Goal: Transaction & Acquisition: Download file/media

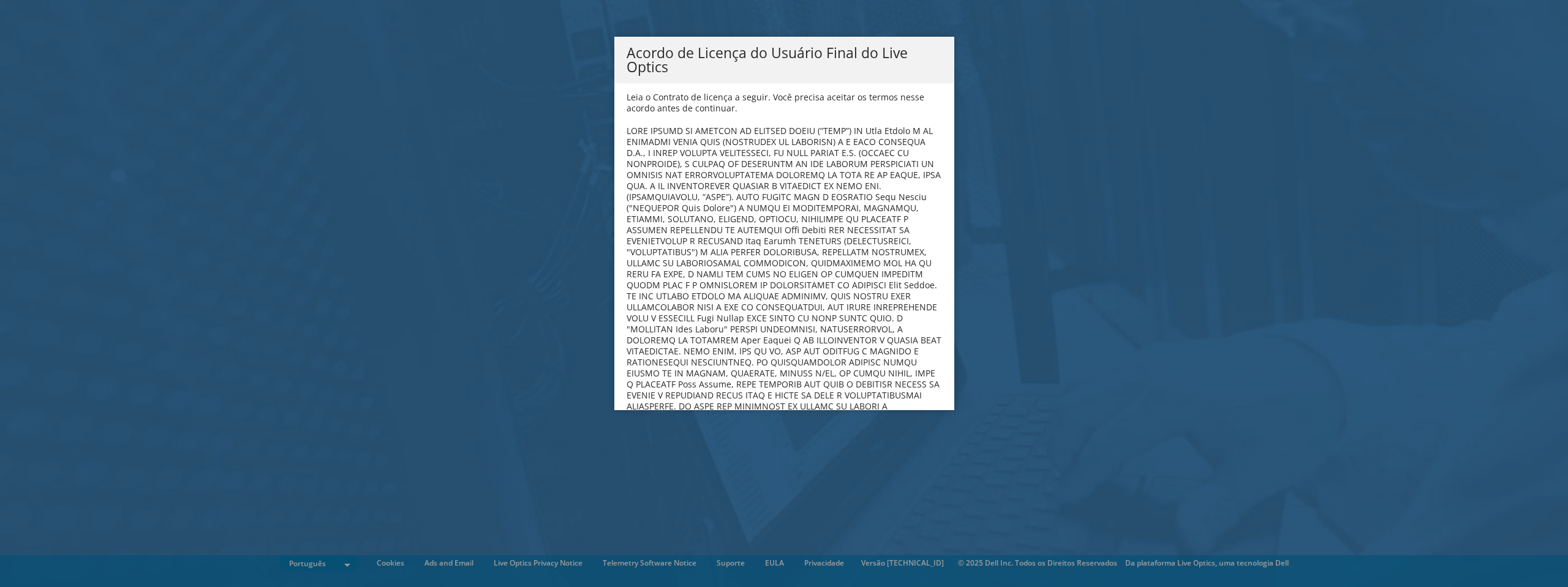
click at [805, 284] on b at bounding box center [784, 296] width 315 height 343
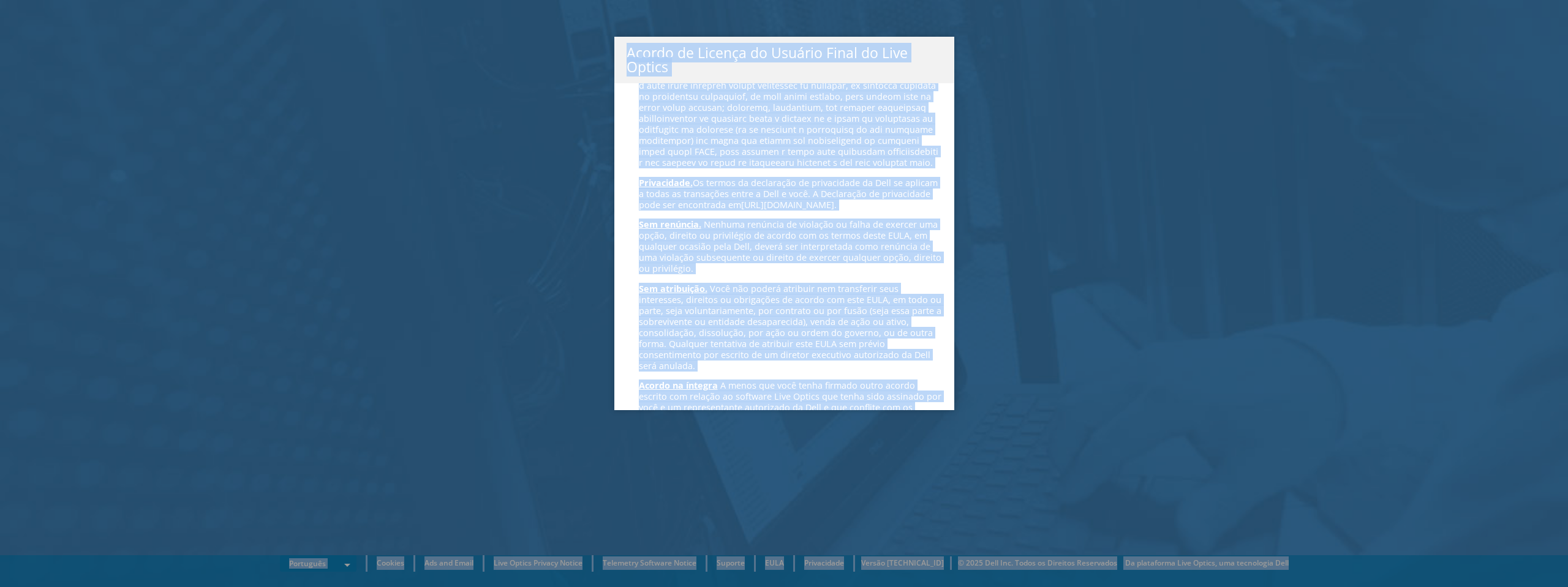
scroll to position [4896, 0]
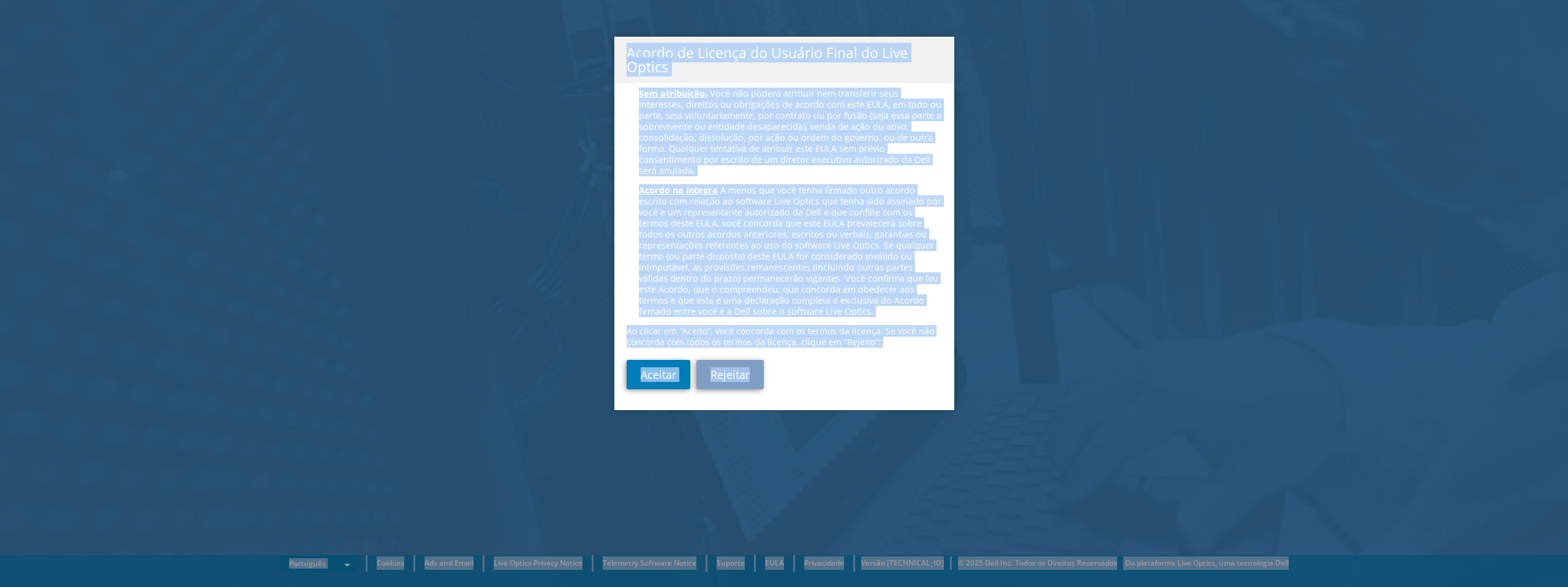
click at [874, 379] on div "Aceitar Rejeitar" at bounding box center [784, 374] width 315 height 29
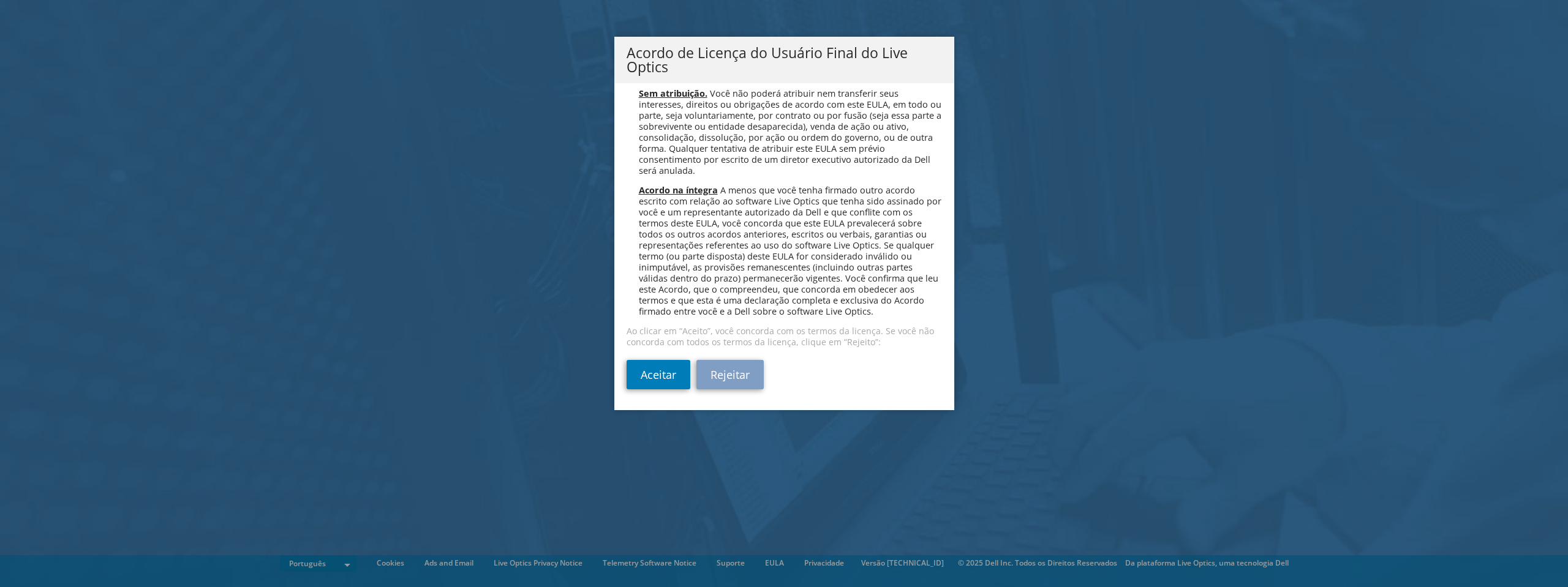
click at [779, 197] on span "A menos que você tenha firmado outro acordo escrito com relação ao software Liv…" at bounding box center [789, 251] width 302 height 133
click at [779, 196] on span "A menos que você tenha firmado outro acordo escrito com relação ao software Liv…" at bounding box center [789, 251] width 302 height 133
click at [778, 201] on span "A menos que você tenha firmado outro acordo escrito com relação ao software Liv…" at bounding box center [789, 251] width 302 height 133
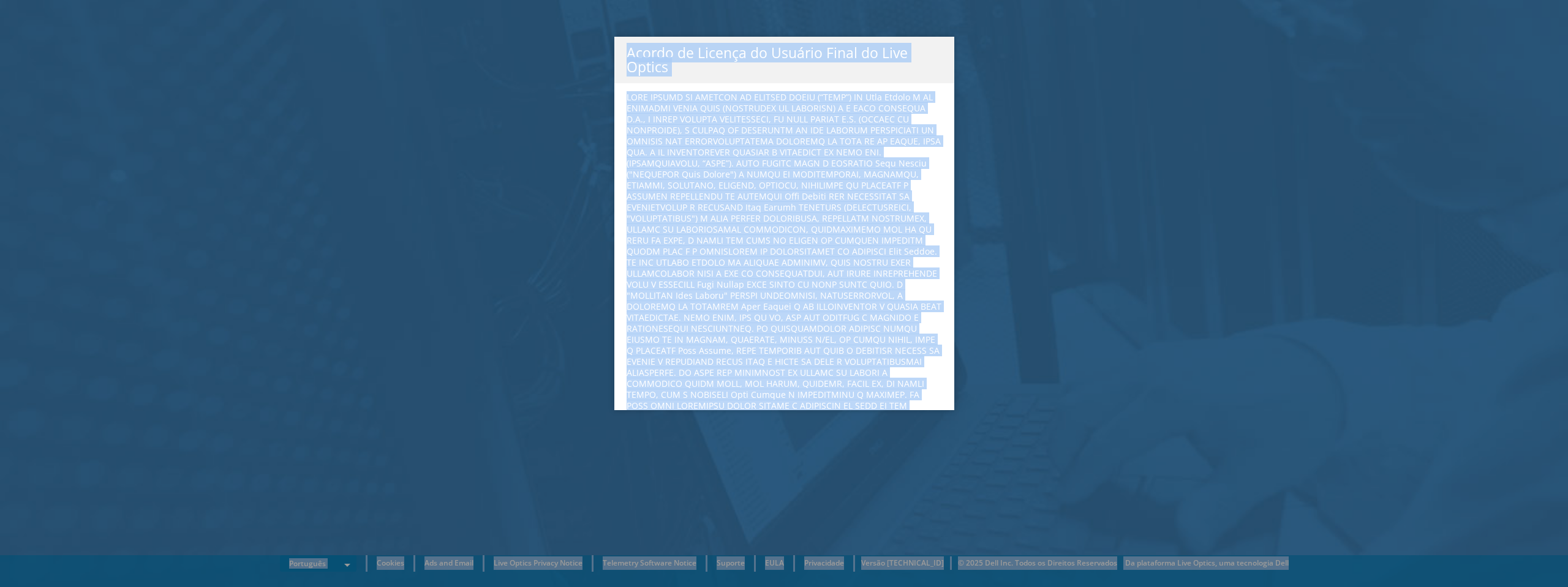
scroll to position [0, 0]
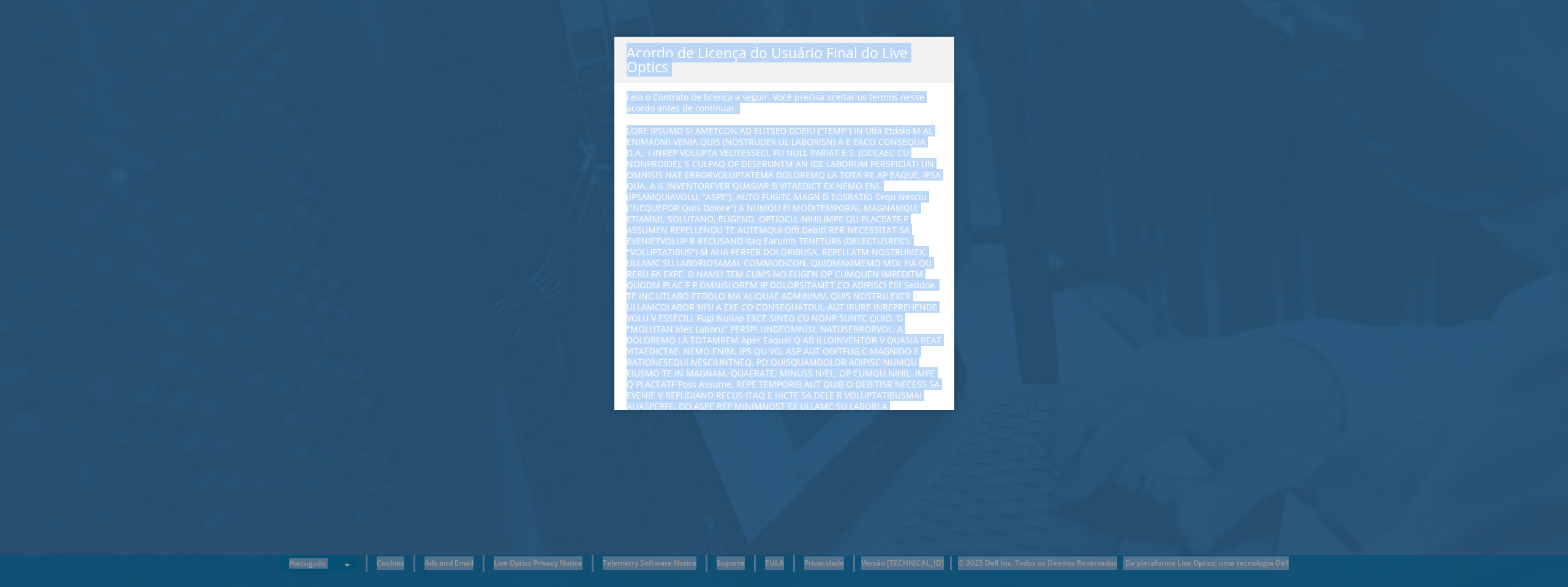
click at [626, 98] on p "Leia o Contrato de licença a seguir. Você precisa aceitar os termos nesse acord…" at bounding box center [784, 103] width 315 height 22
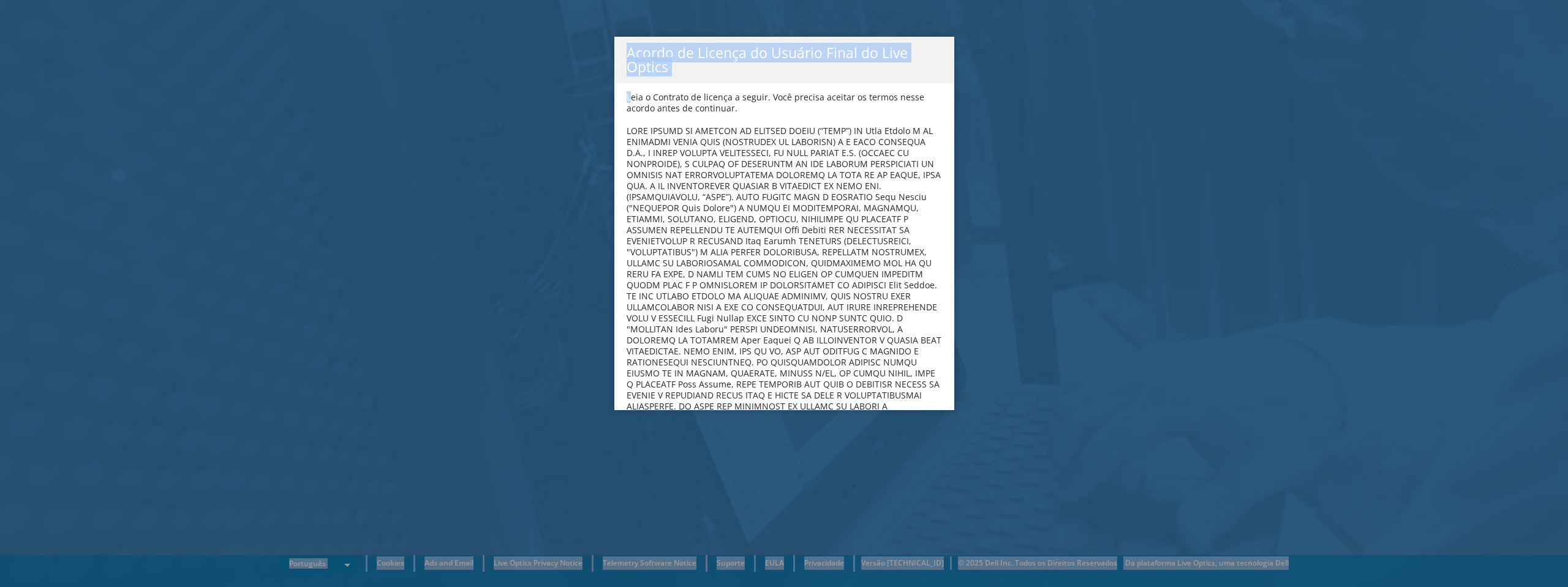
click at [626, 98] on p "Leia o Contrato de licença a seguir. Você precisa aceitar os termos nesse acord…" at bounding box center [784, 103] width 315 height 22
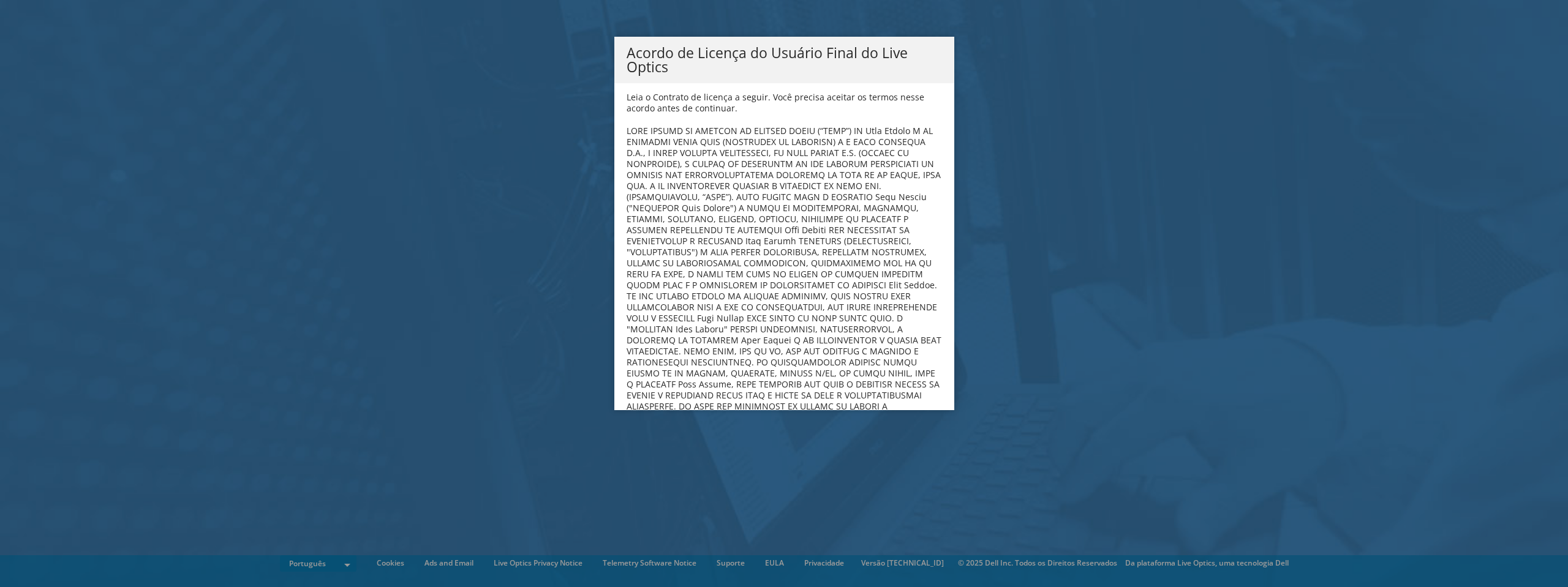
click at [626, 98] on p "Leia o Contrato de licença a seguir. Você precisa aceitar os termos nesse acord…" at bounding box center [784, 103] width 315 height 22
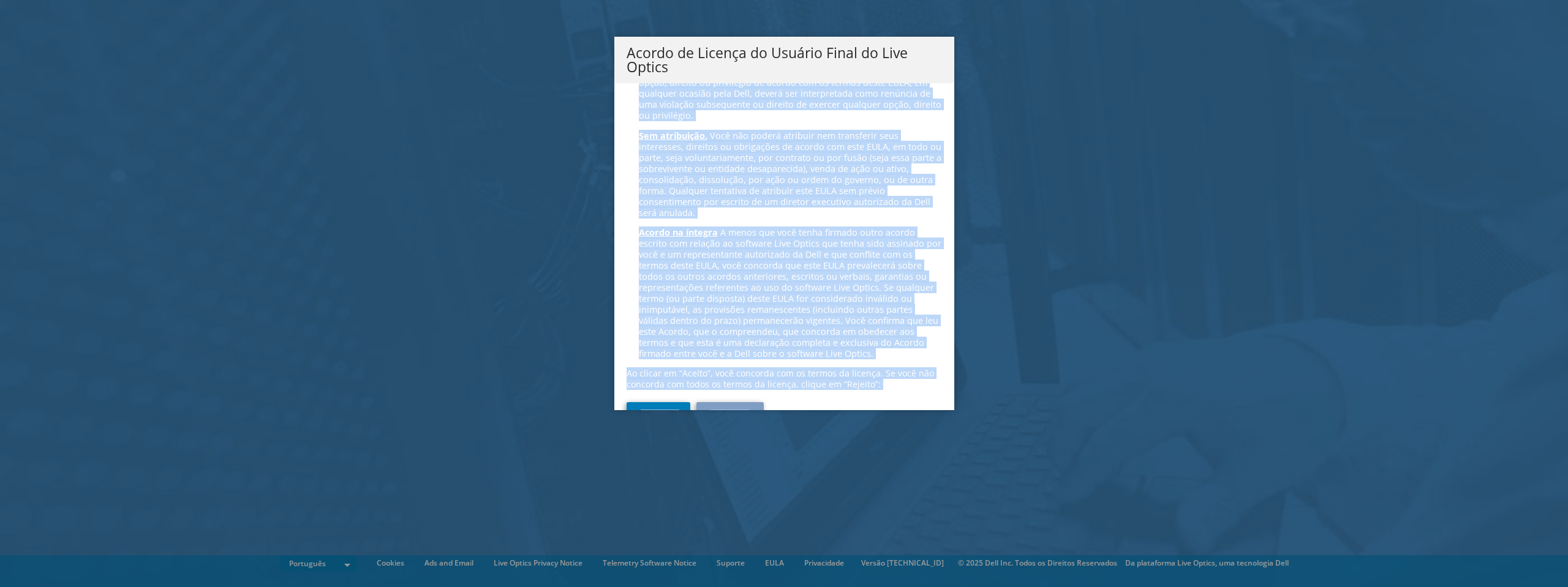
scroll to position [4896, 0]
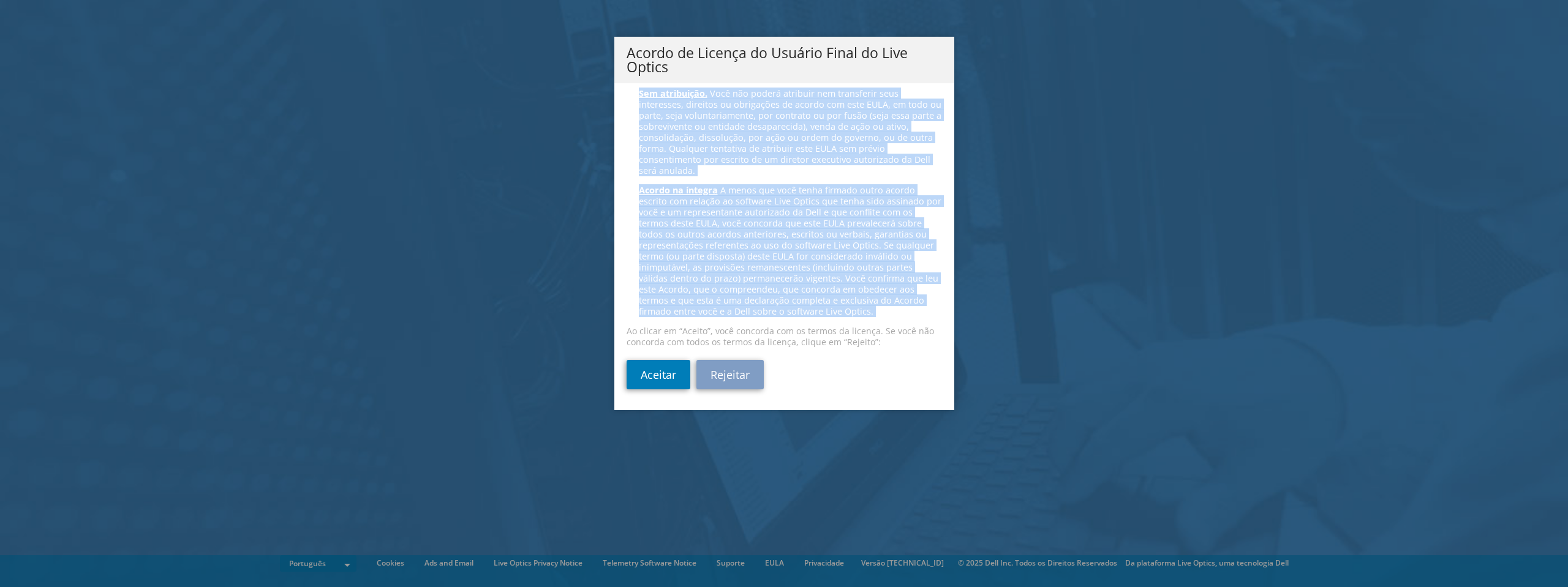
drag, startPoint x: 624, startPoint y: 98, endPoint x: 875, endPoint y: 311, distance: 329.2
click at [875, 311] on div "Leia o Contrato de licença a seguir. Você precisa aceitar os termos nesse acord…" at bounding box center [784, 246] width 340 height 327
copy div "Leia o Contrato de licença a seguir. Você precisa aceitar os termos nesse acord…"
click at [669, 373] on link "Aceitar" at bounding box center [658, 374] width 64 height 29
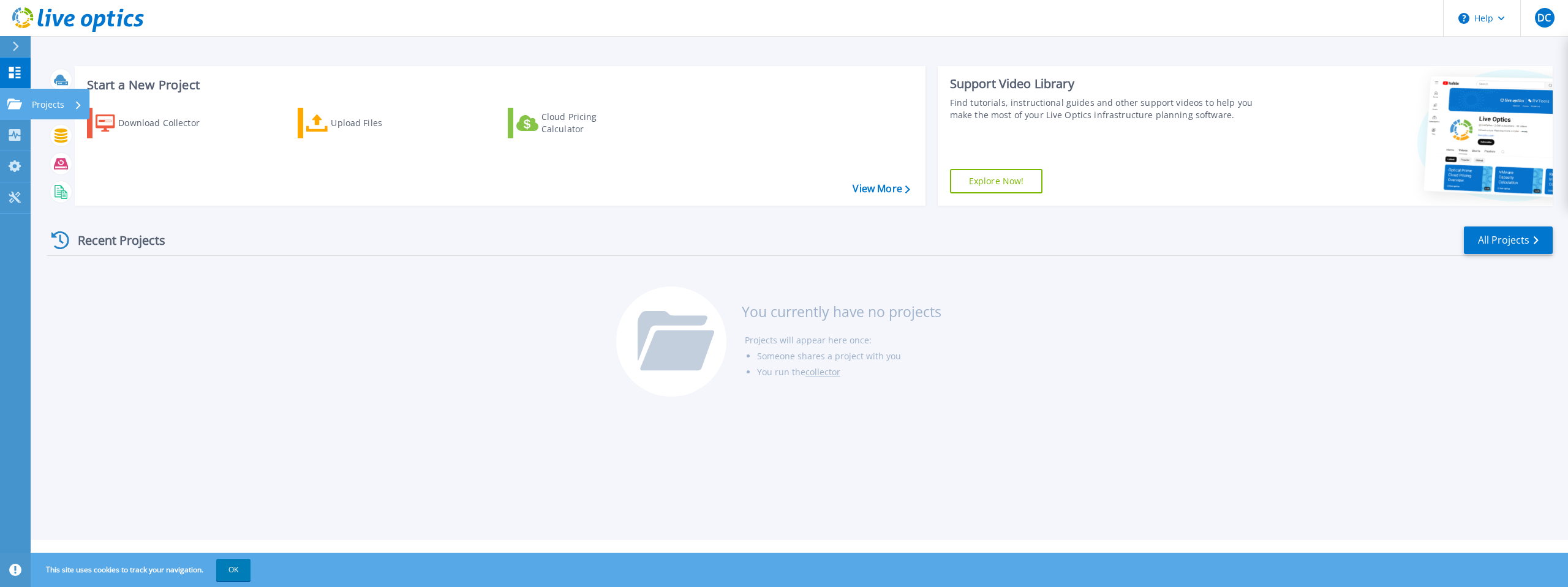
click at [25, 107] on link "Projects Projects" at bounding box center [15, 104] width 31 height 31
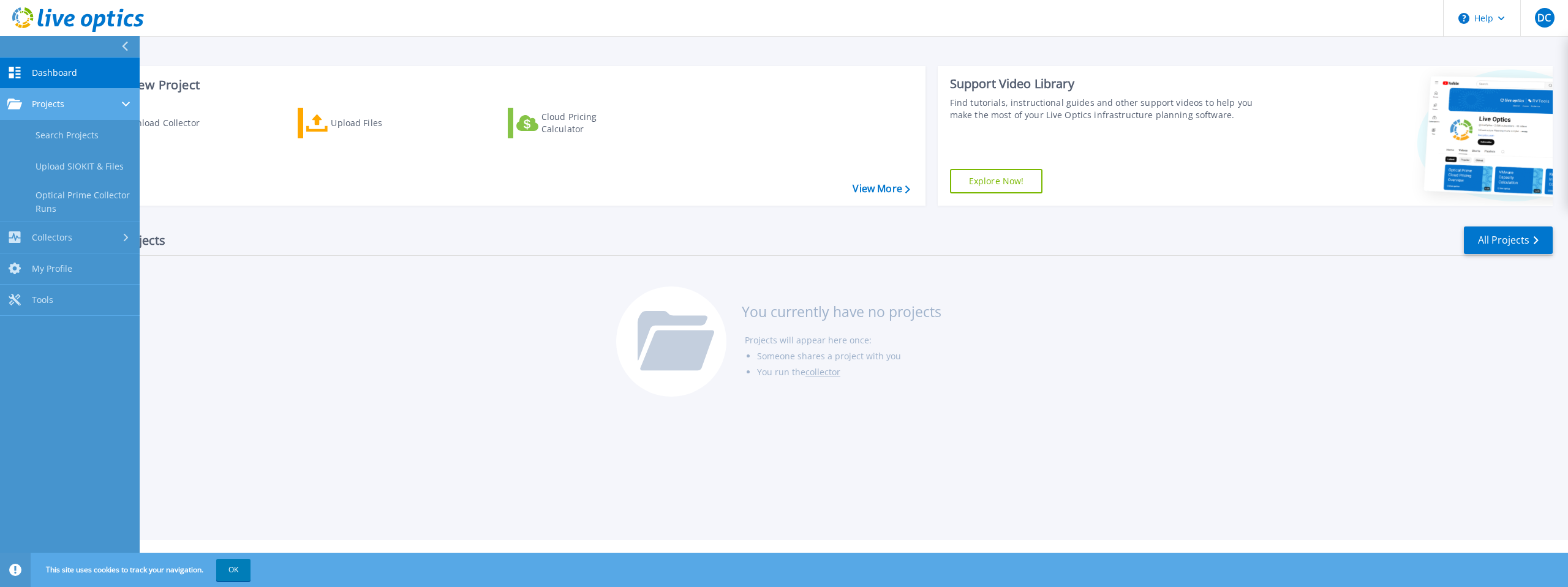
click at [58, 109] on span "Projects" at bounding box center [48, 104] width 33 height 11
click at [66, 133] on span "Collectors" at bounding box center [51, 136] width 40 height 11
click at [79, 259] on link "Tools Tools" at bounding box center [69, 260] width 139 height 31
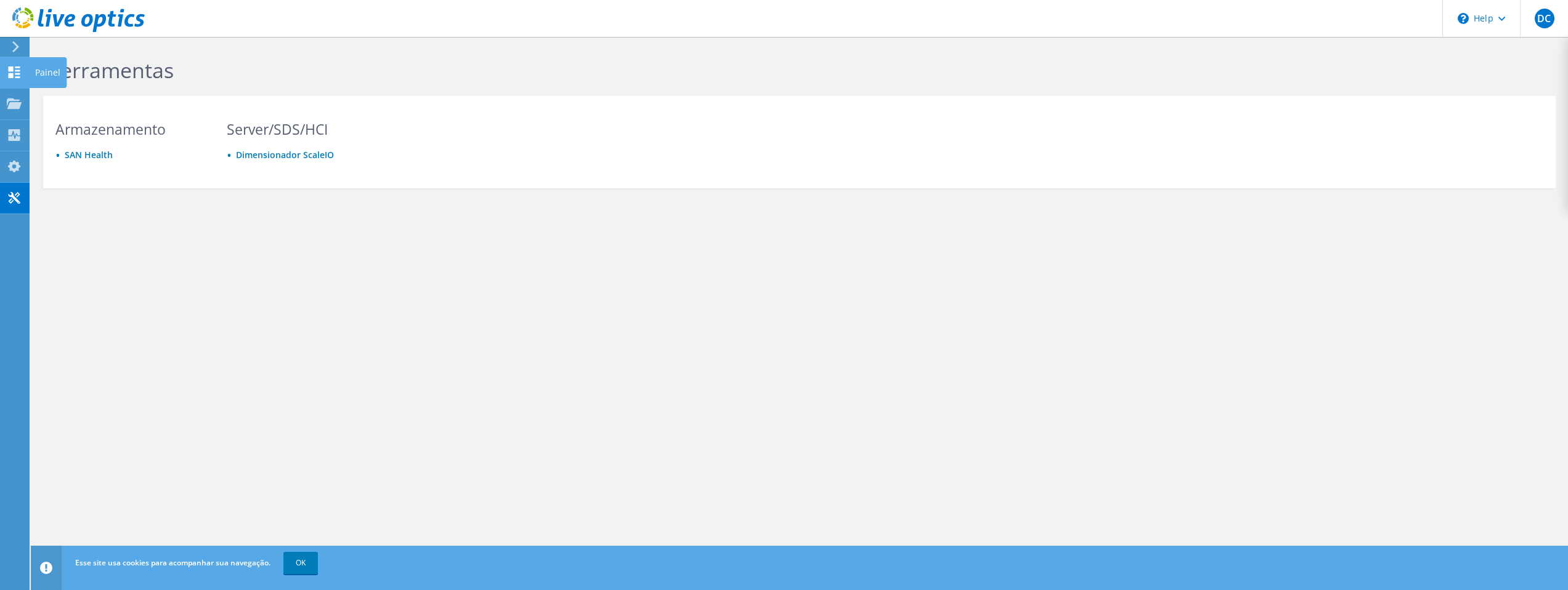
click at [9, 75] on use at bounding box center [14, 72] width 11 height 11
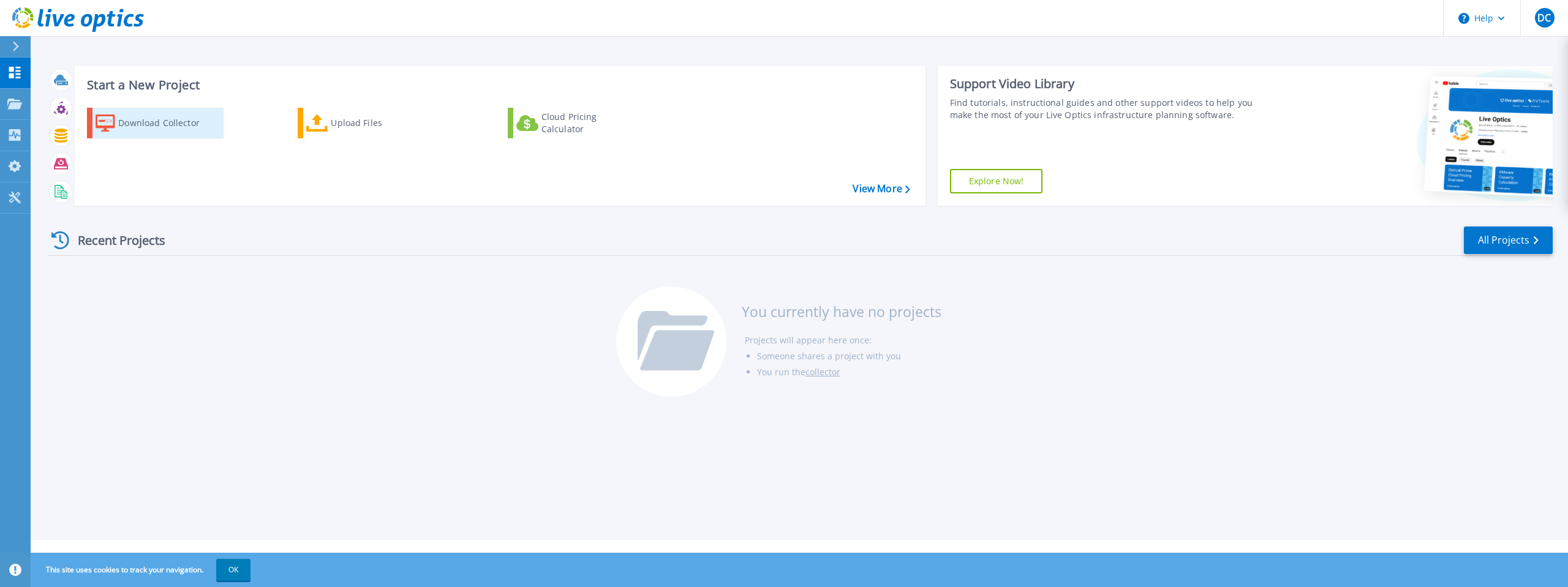
click at [160, 116] on div "Download Collector" at bounding box center [167, 123] width 98 height 24
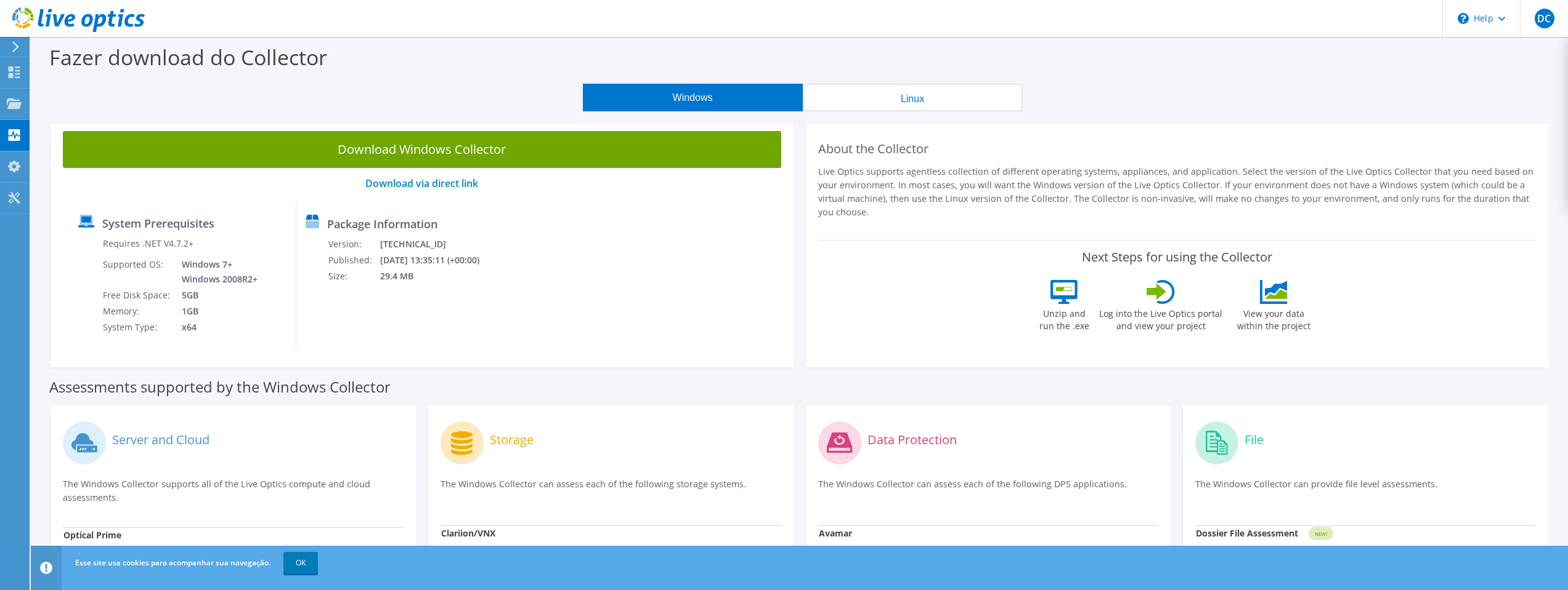
click at [962, 96] on button "Linux" at bounding box center [913, 97] width 220 height 27
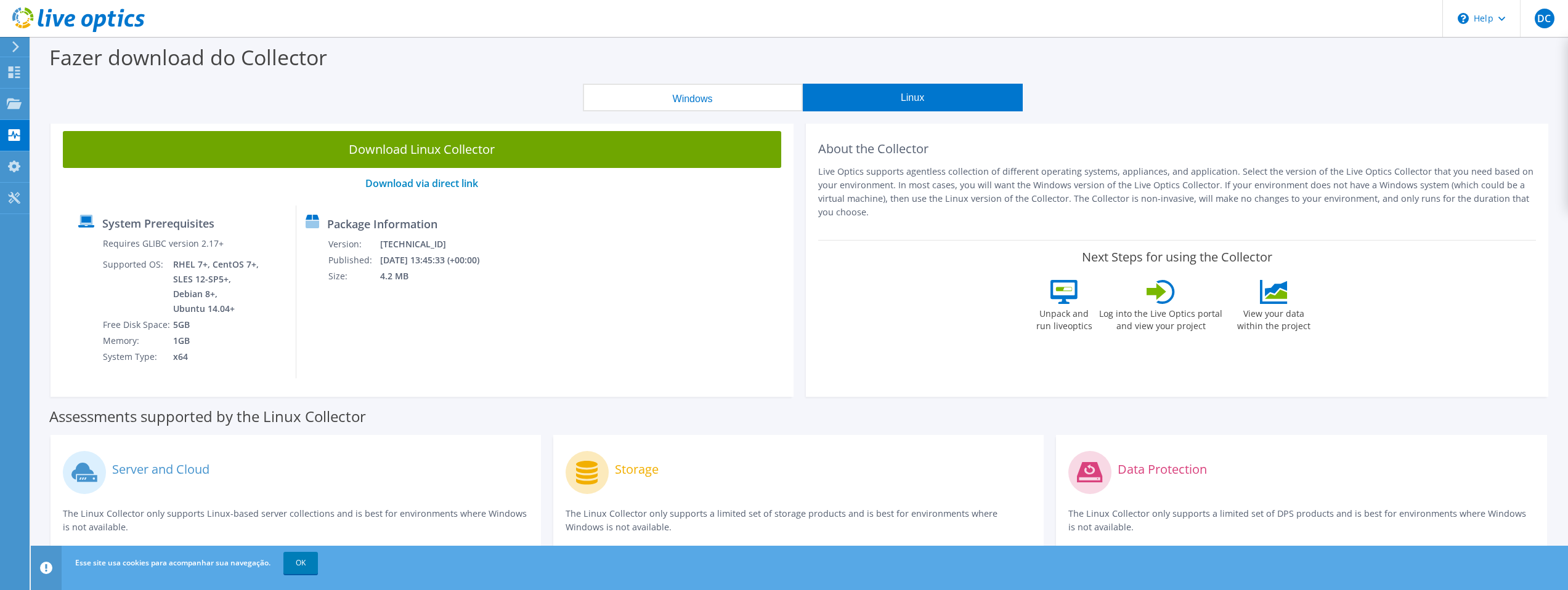
click at [746, 93] on button "Windows" at bounding box center [693, 97] width 220 height 27
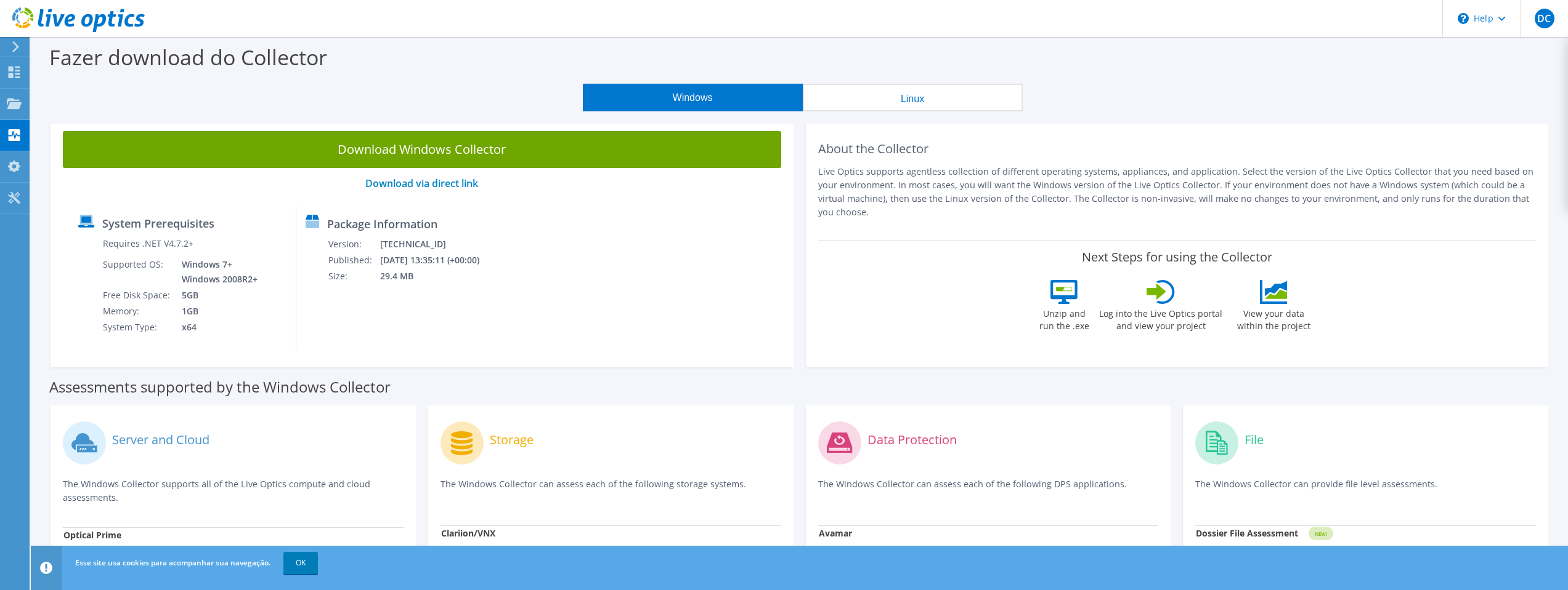
click at [878, 90] on button "Linux" at bounding box center [913, 97] width 220 height 27
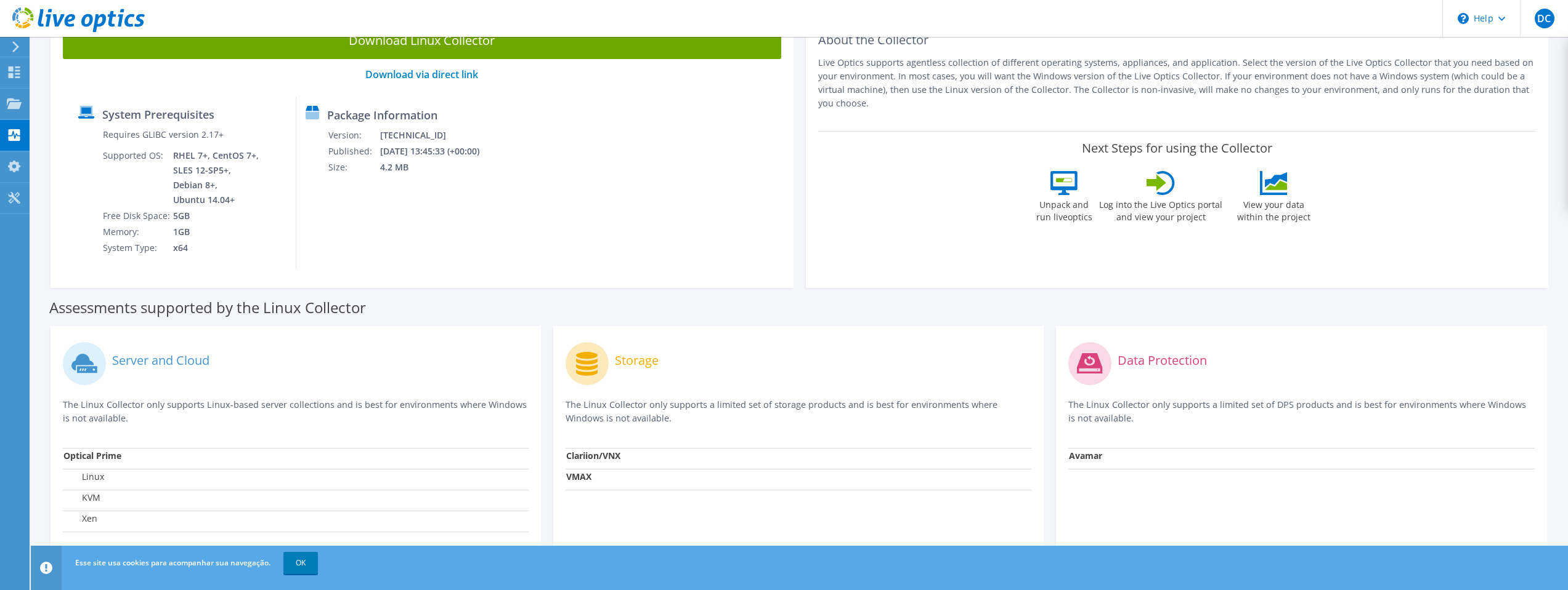
scroll to position [136, 0]
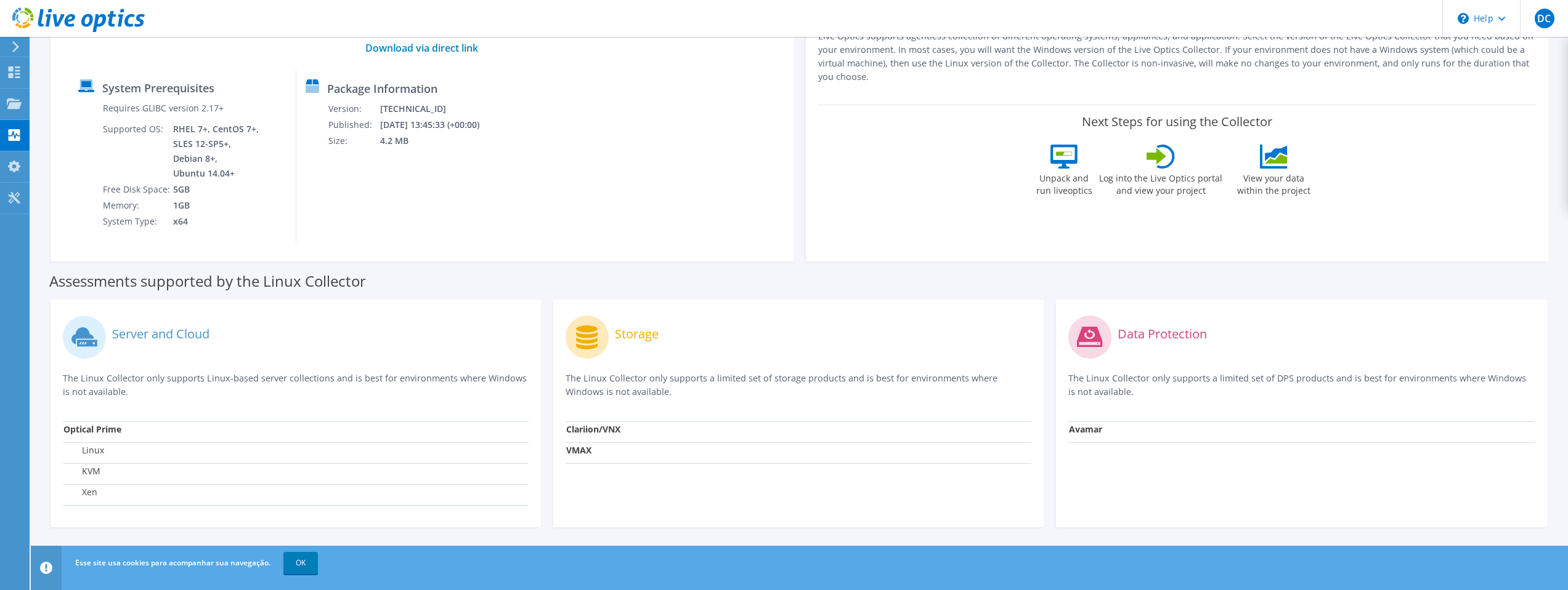
click at [1124, 375] on p "The Linux Collector only supports a limited set of DPS products and is best for…" at bounding box center [1301, 385] width 466 height 27
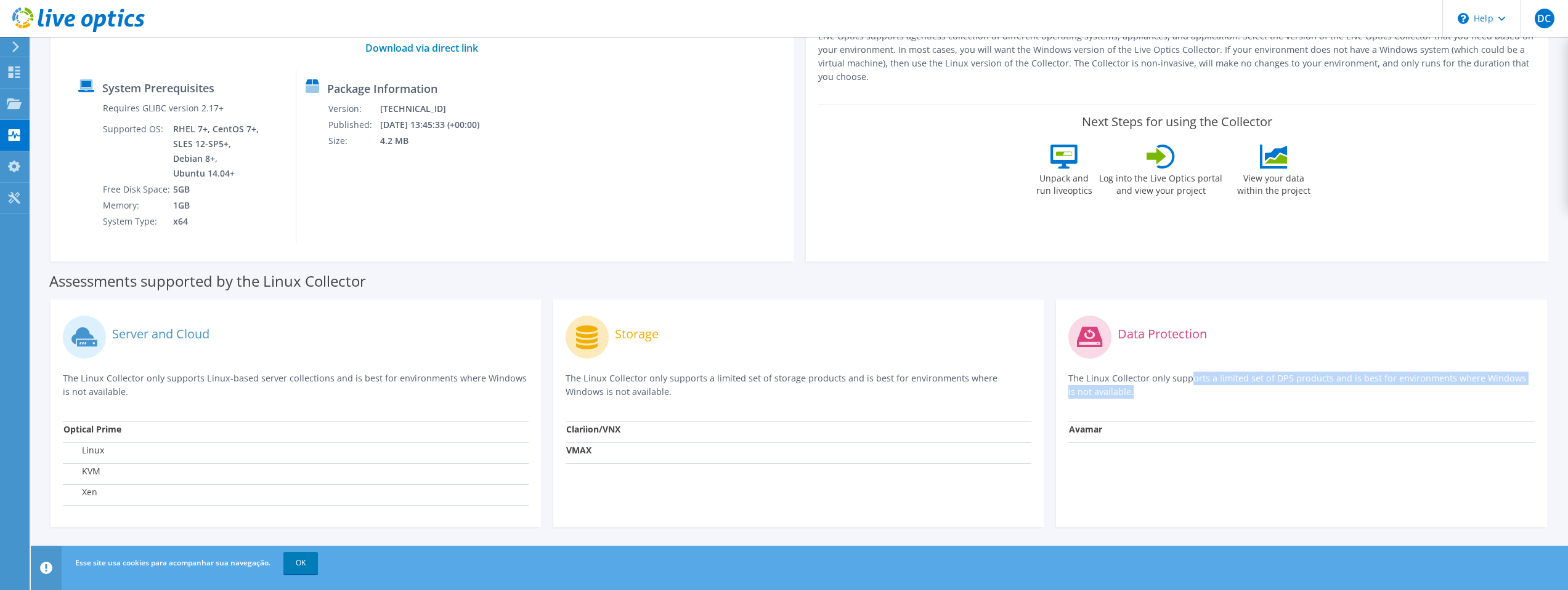
click at [1124, 375] on p "The Linux Collector only supports a limited set of DPS products and is best for…" at bounding box center [1301, 385] width 466 height 27
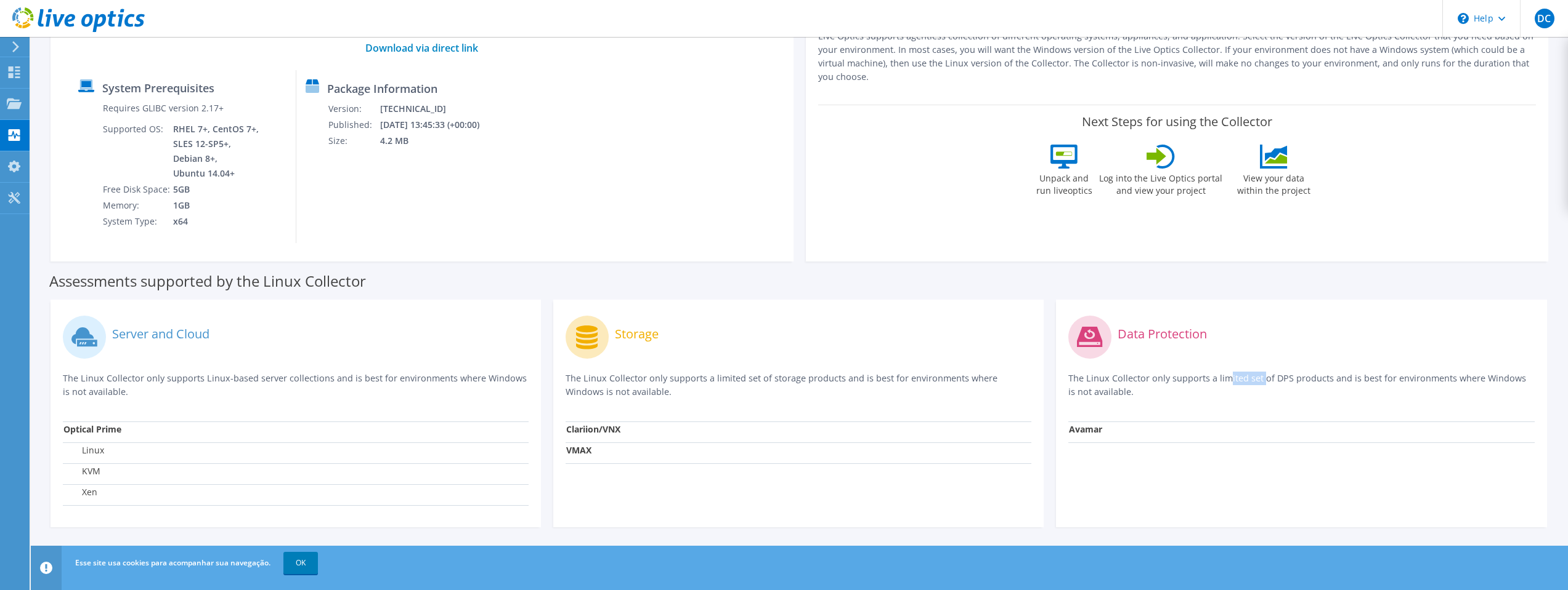
click at [1124, 375] on p "The Linux Collector only supports a limited set of DPS products and is best for…" at bounding box center [1301, 385] width 466 height 27
click at [843, 360] on div "Storage" at bounding box center [799, 338] width 466 height 51
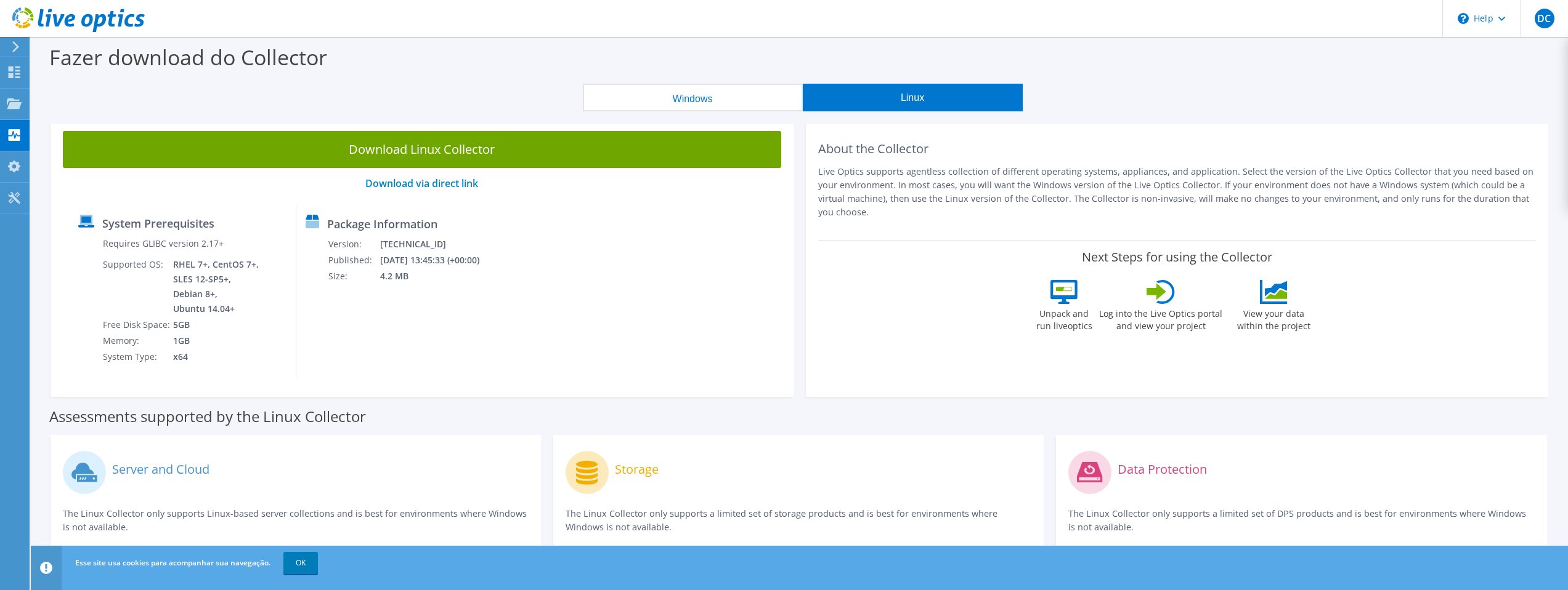
click at [716, 96] on button "Windows" at bounding box center [693, 97] width 220 height 27
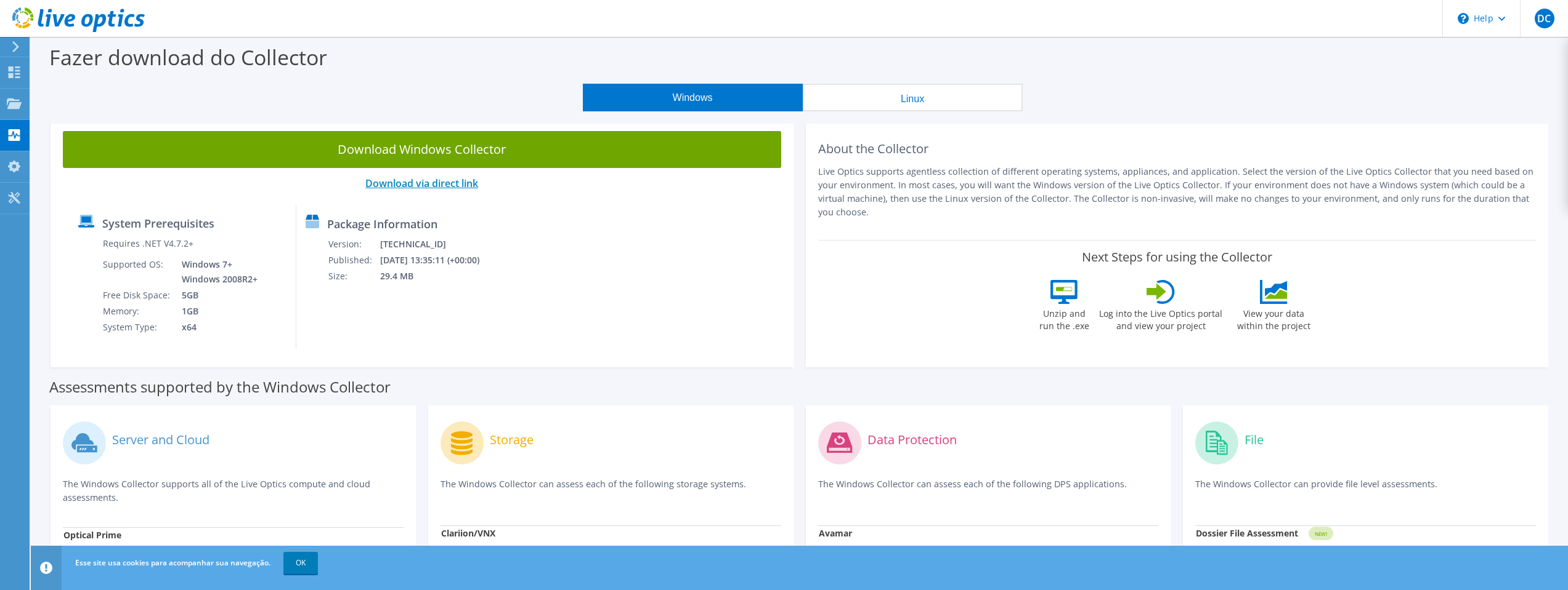
click at [445, 184] on link "Download via direct link" at bounding box center [422, 183] width 113 height 13
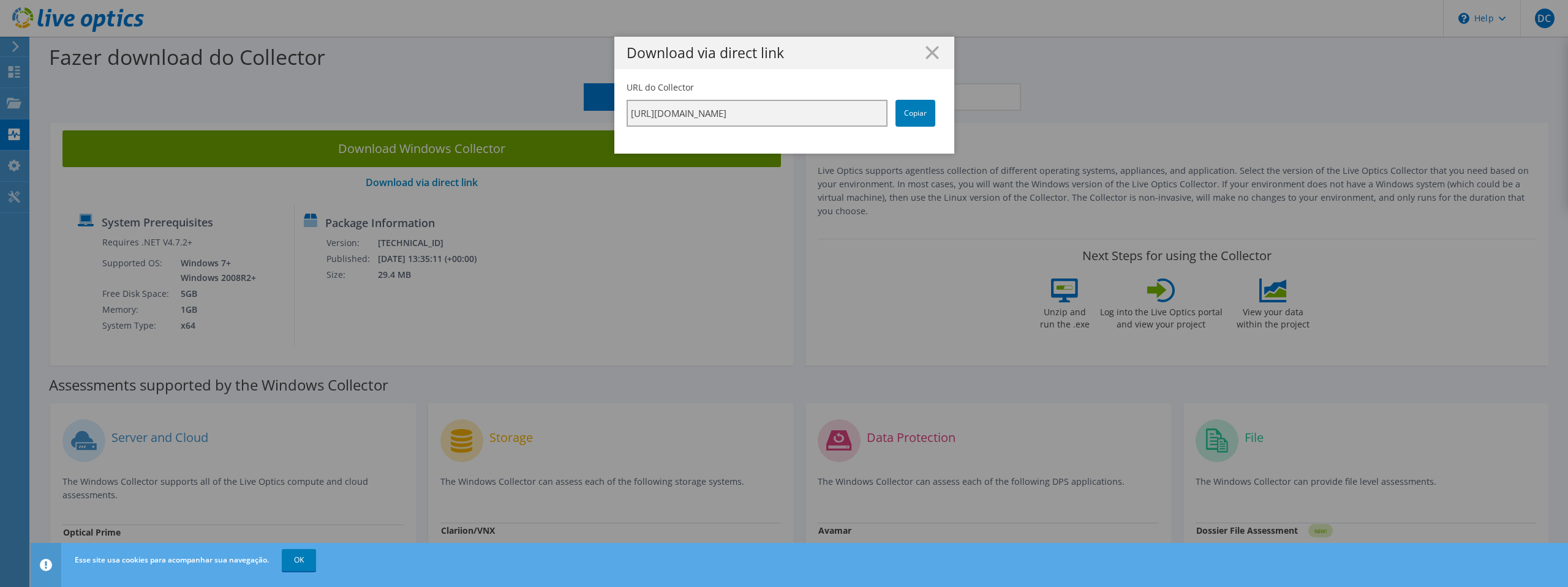
click at [698, 114] on input "[URL][DOMAIN_NAME]" at bounding box center [756, 113] width 261 height 27
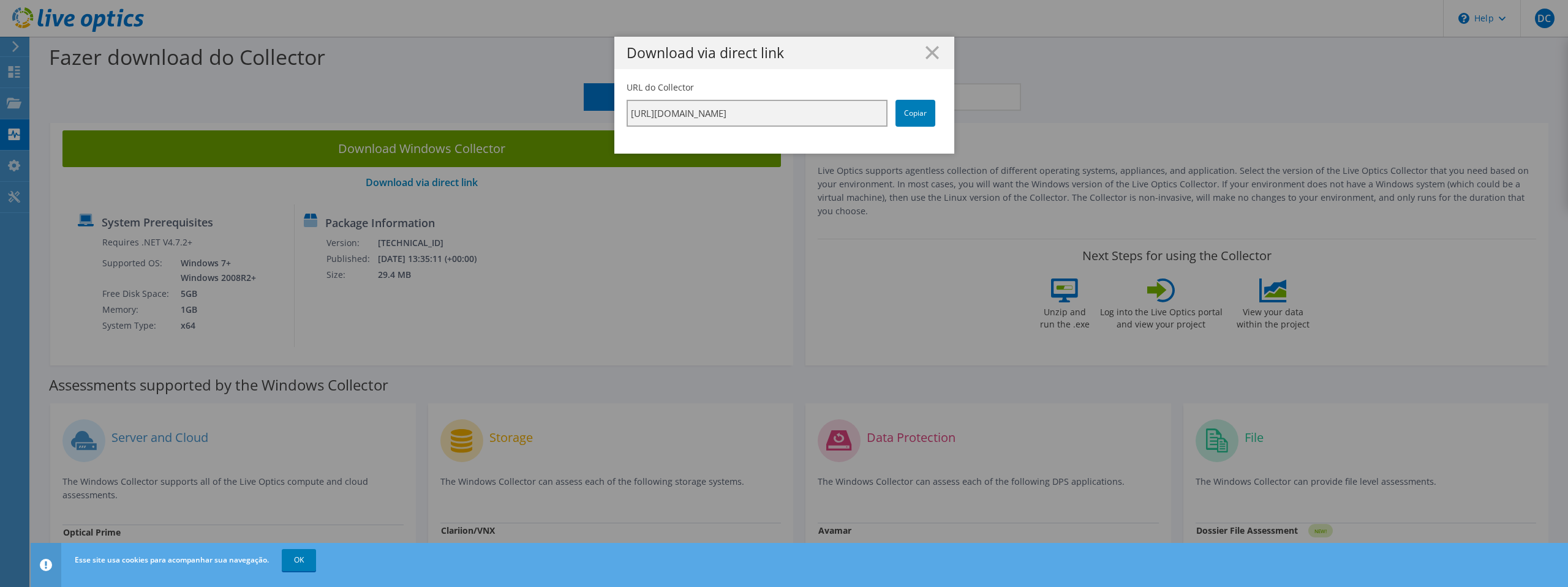
click at [698, 114] on input "[URL][DOMAIN_NAME]" at bounding box center [756, 113] width 261 height 27
click at [926, 48] on line at bounding box center [931, 52] width 12 height 12
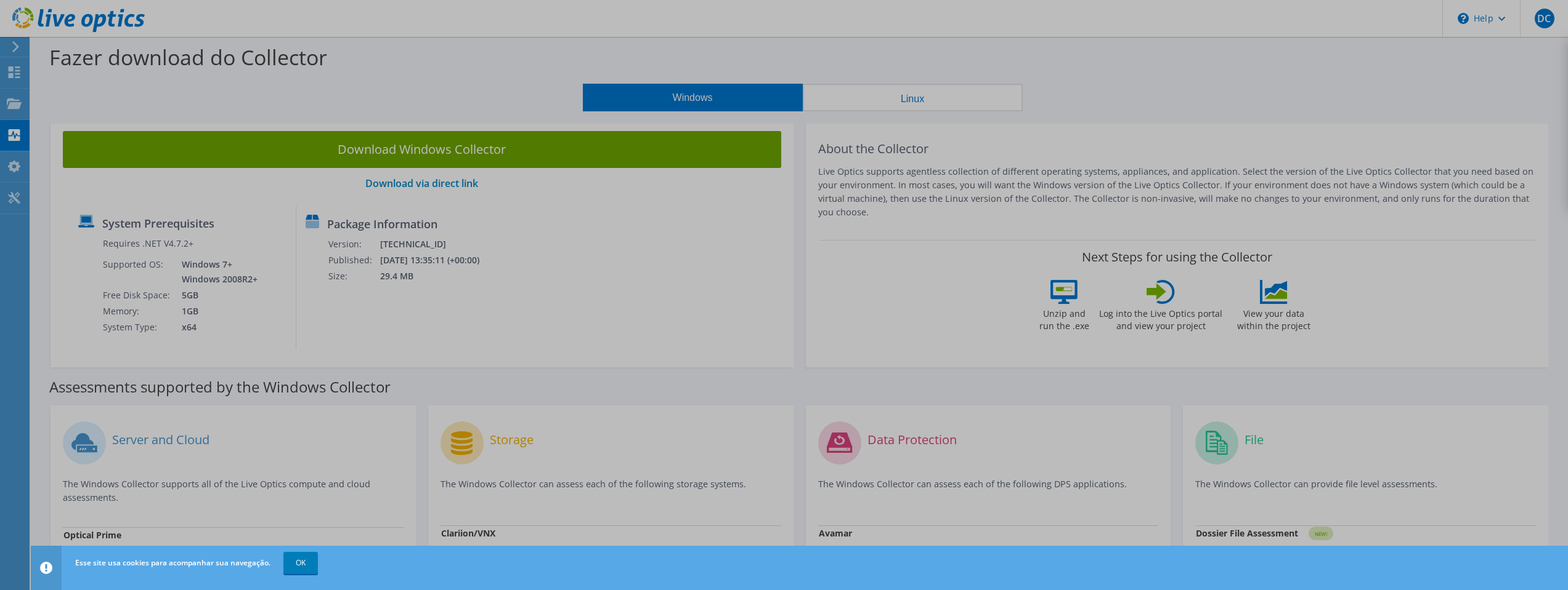
click at [498, 368] on div at bounding box center [784, 295] width 1568 height 590
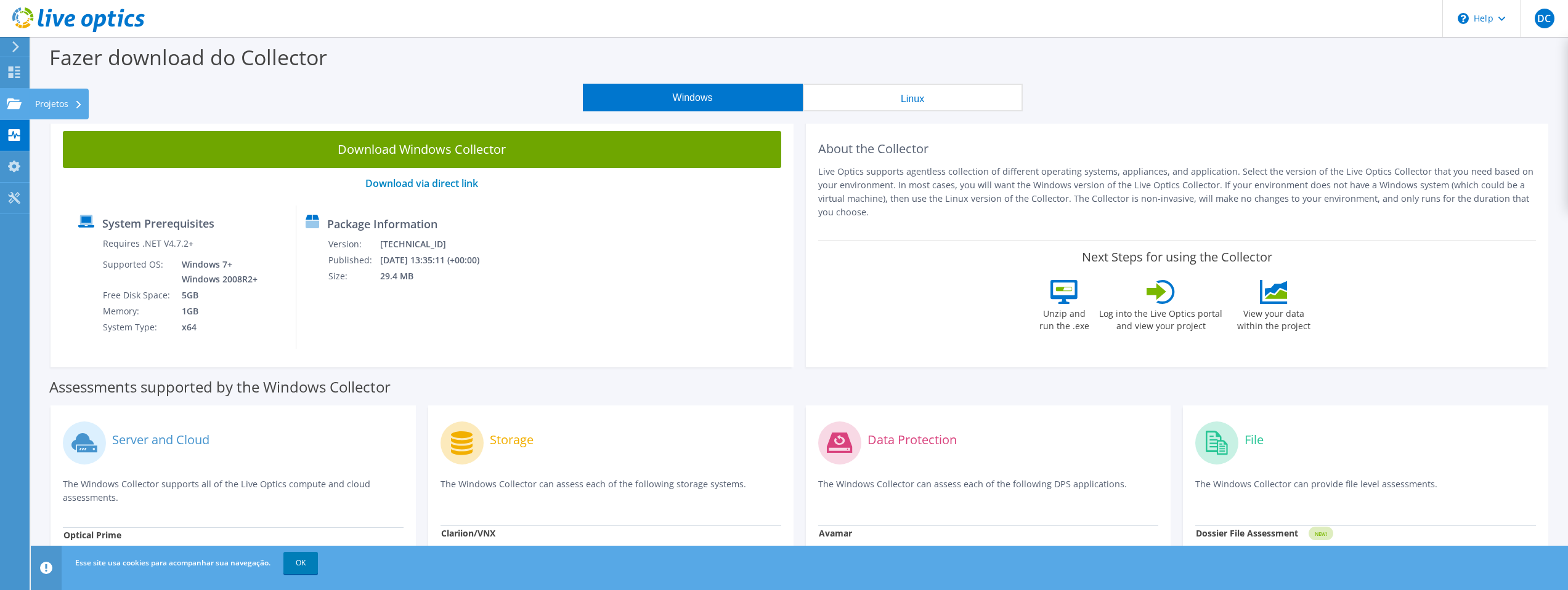
click at [15, 101] on icon at bounding box center [14, 104] width 15 height 11
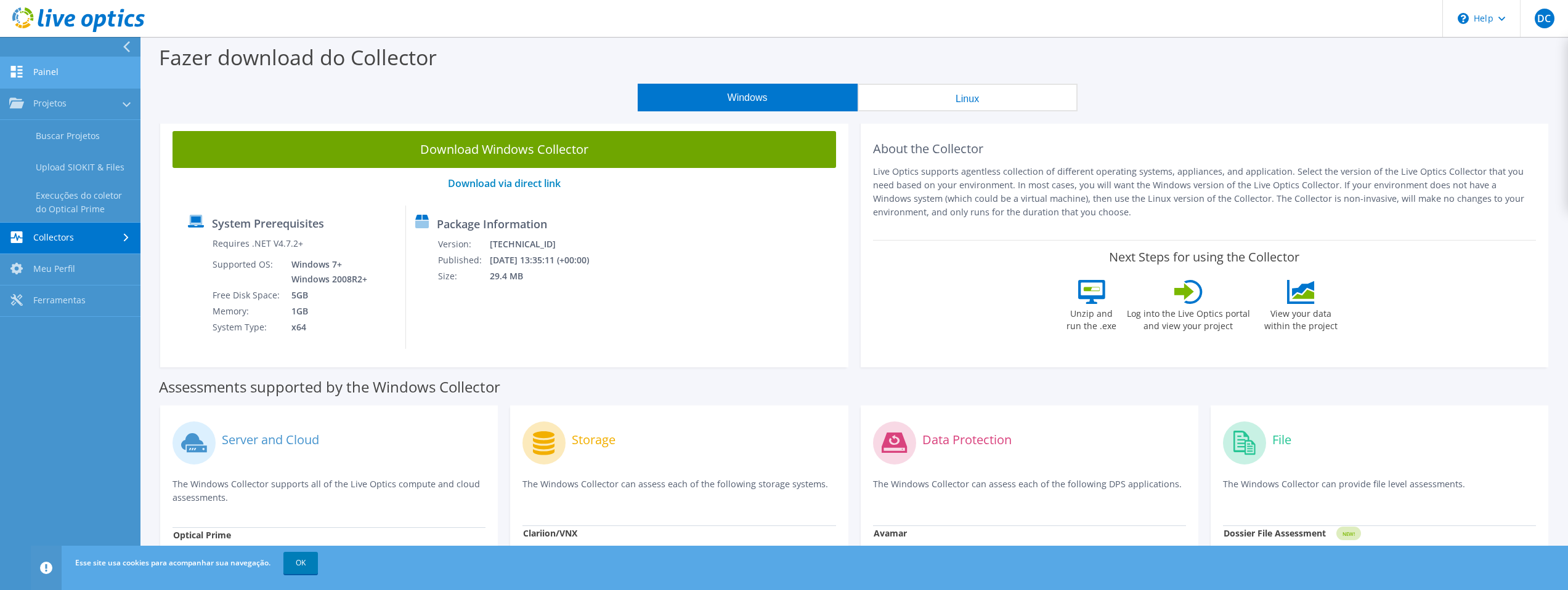
click at [67, 60] on link "Painel" at bounding box center [70, 72] width 140 height 31
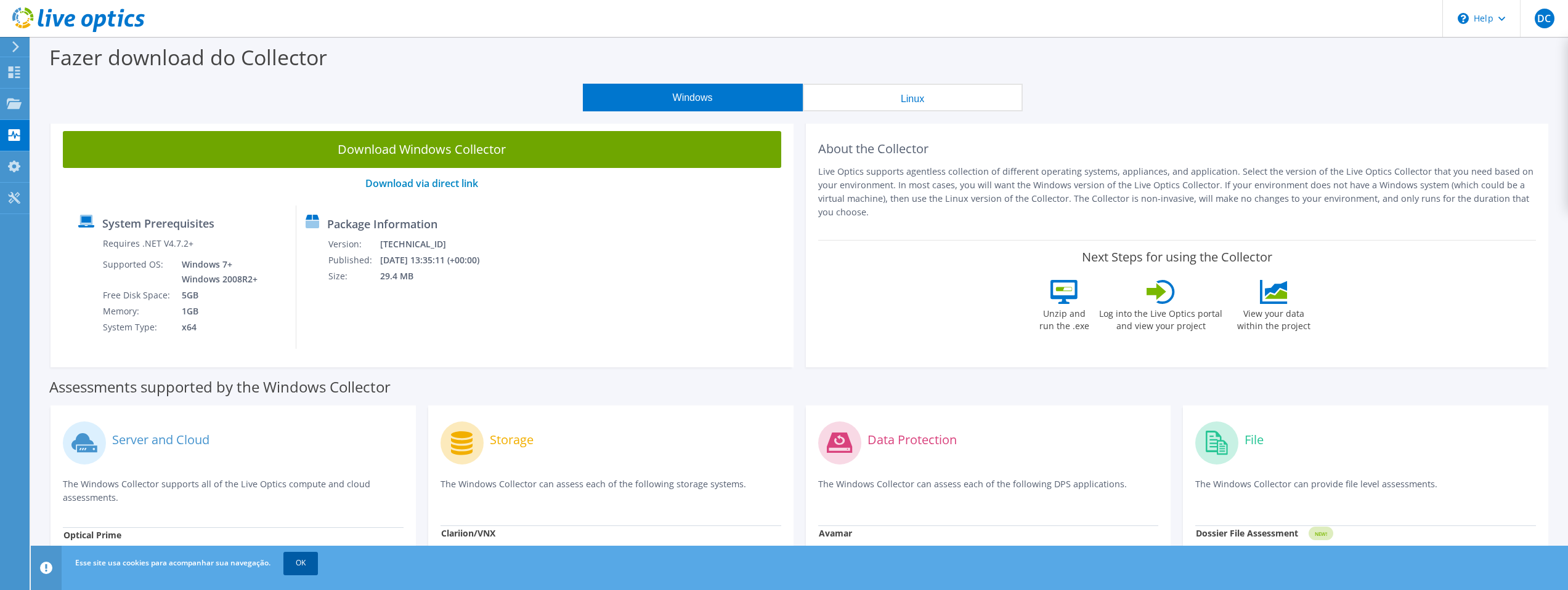
click at [304, 564] on link "OK" at bounding box center [300, 564] width 35 height 23
